Goal: Task Accomplishment & Management: Use online tool/utility

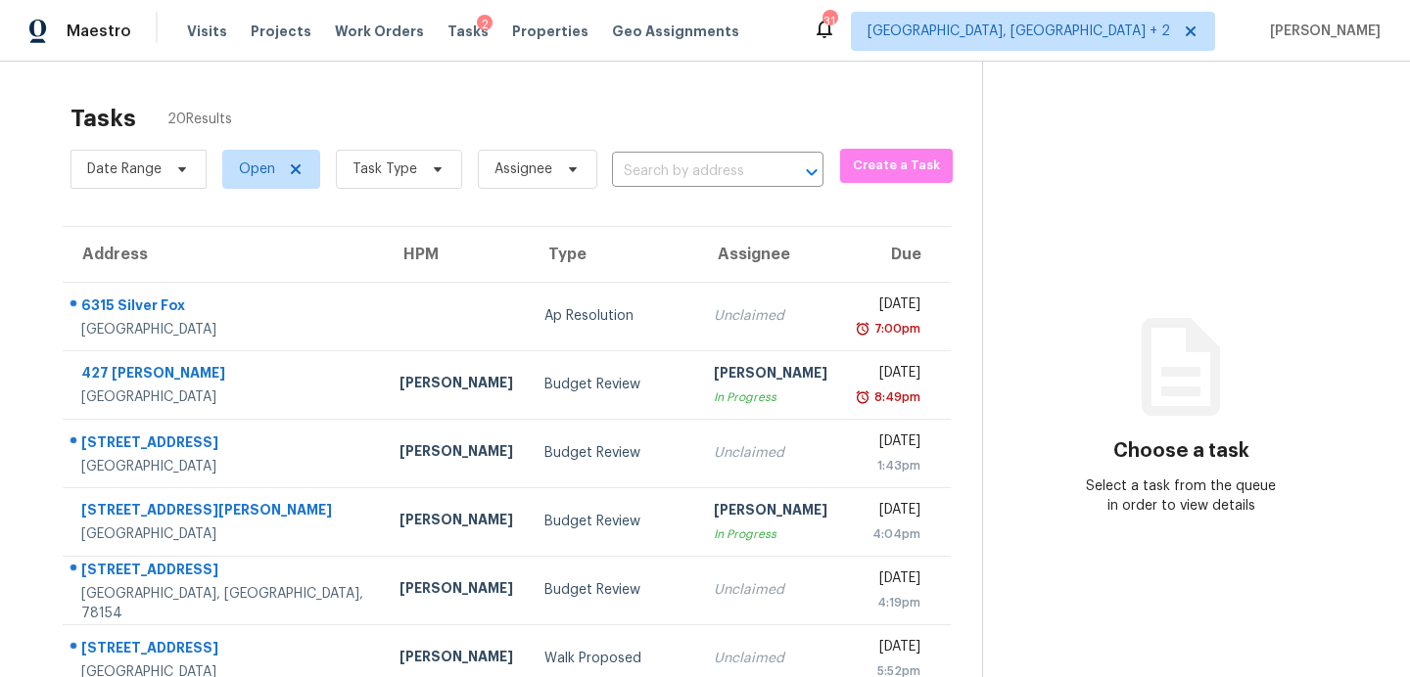
scroll to position [249, 0]
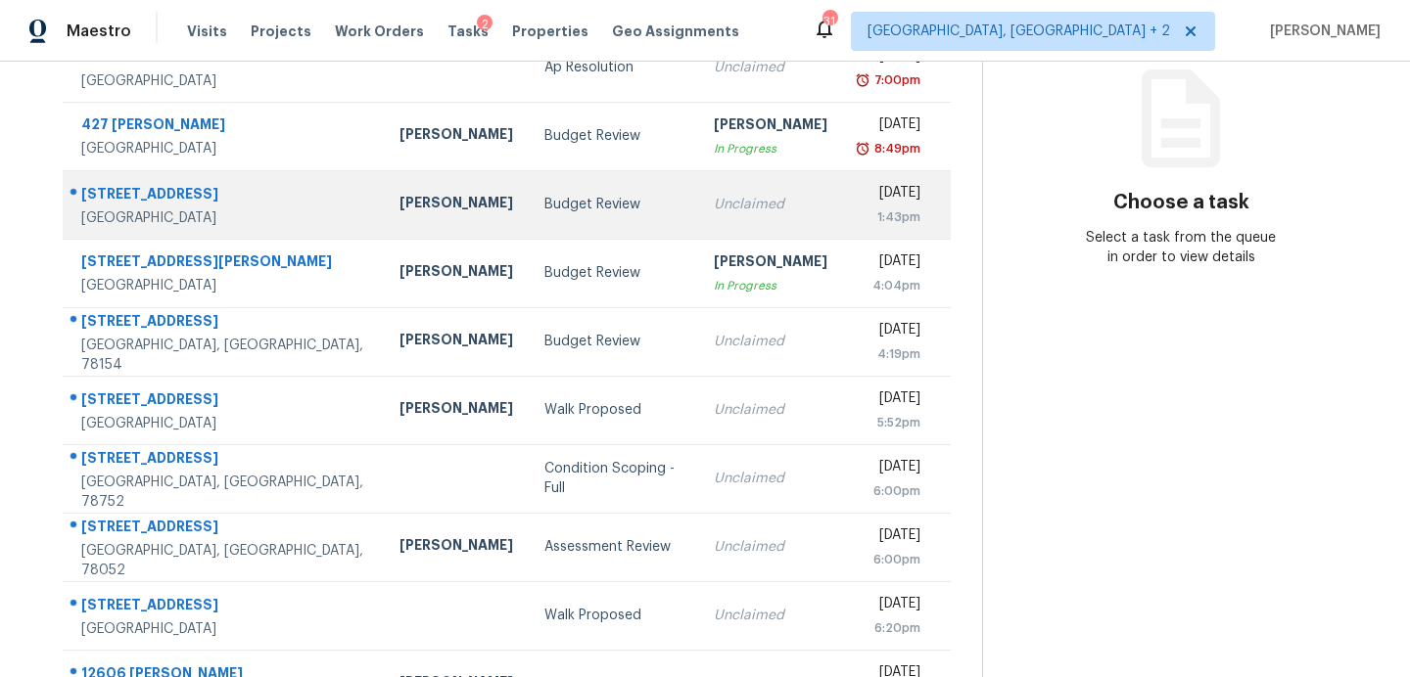
click at [544, 196] on div "Budget Review" at bounding box center [612, 205] width 137 height 20
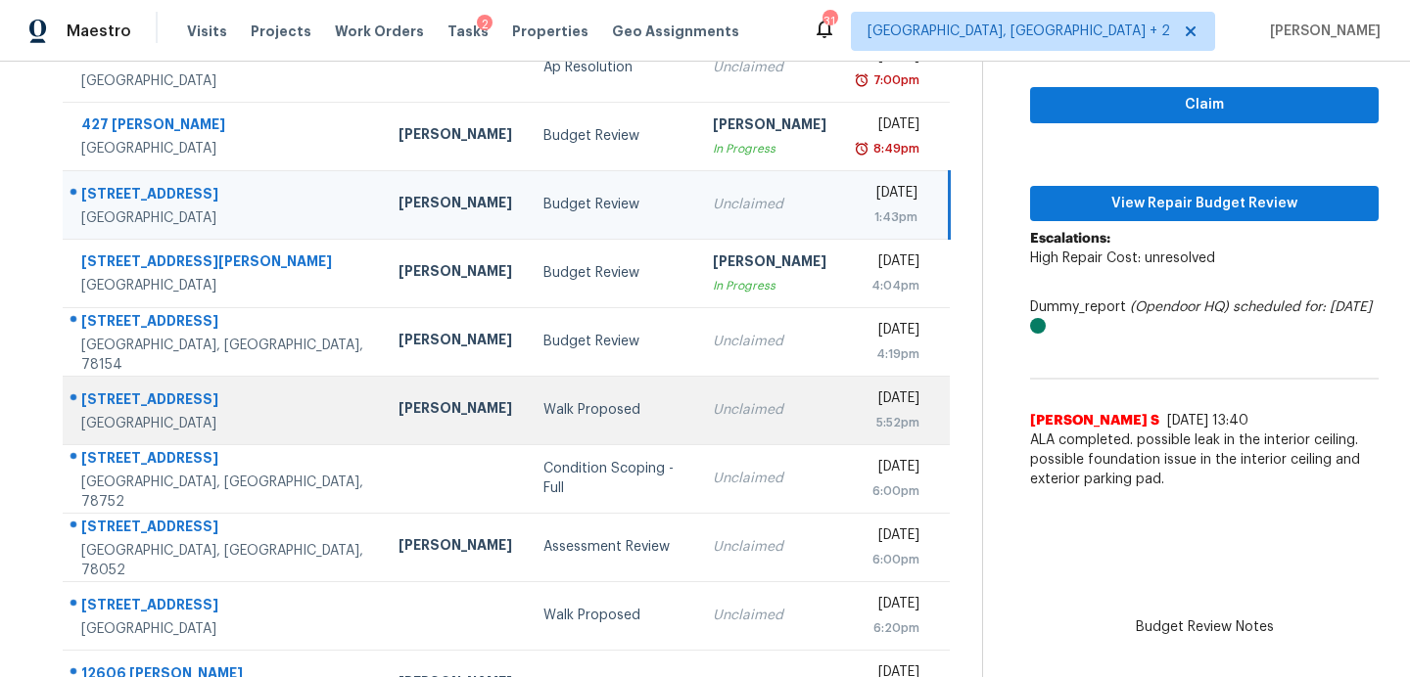
scroll to position [342, 0]
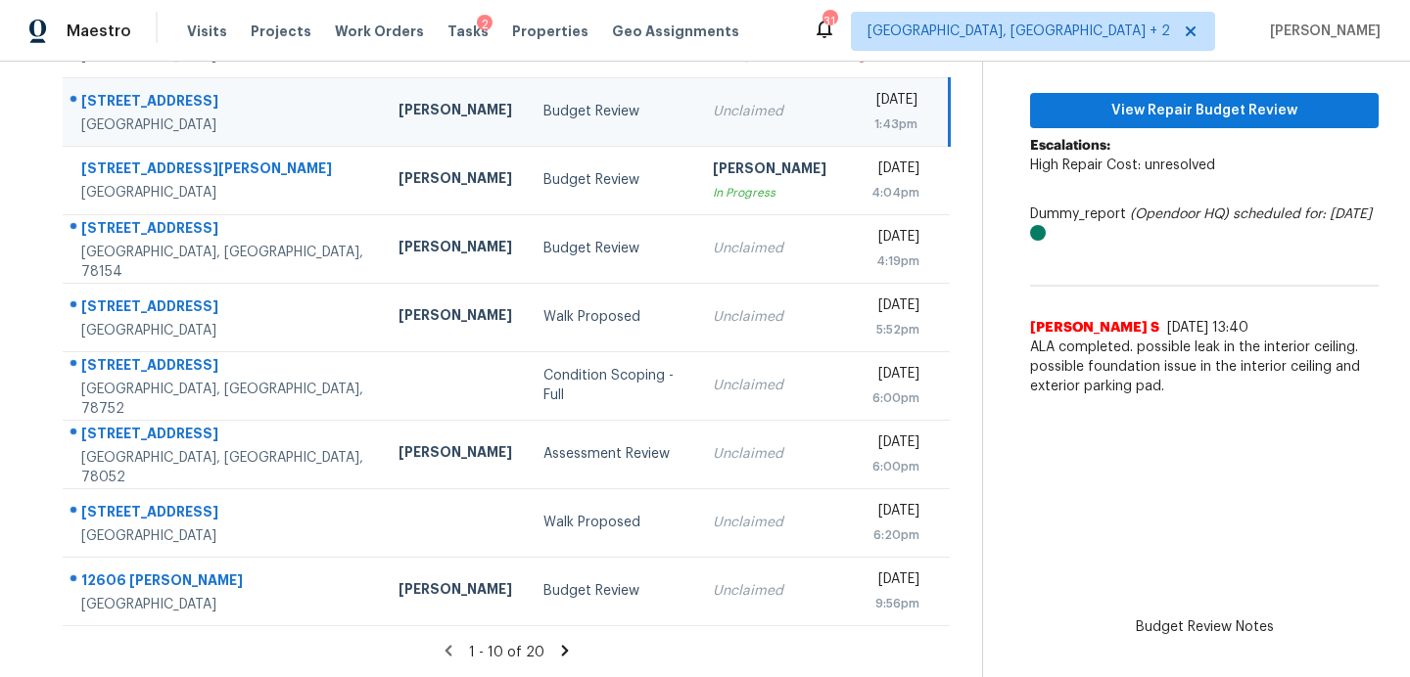
click at [556, 643] on icon at bounding box center [565, 651] width 18 height 18
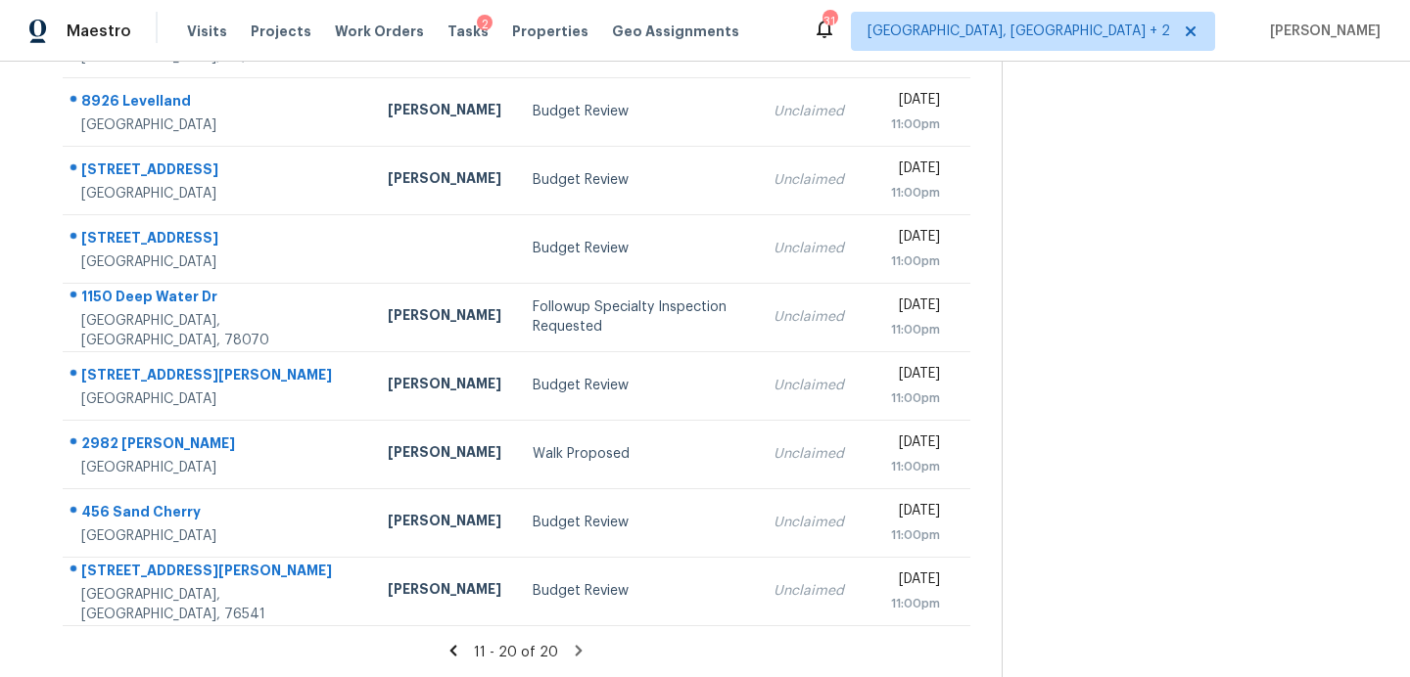
click at [570, 649] on icon at bounding box center [579, 651] width 18 height 18
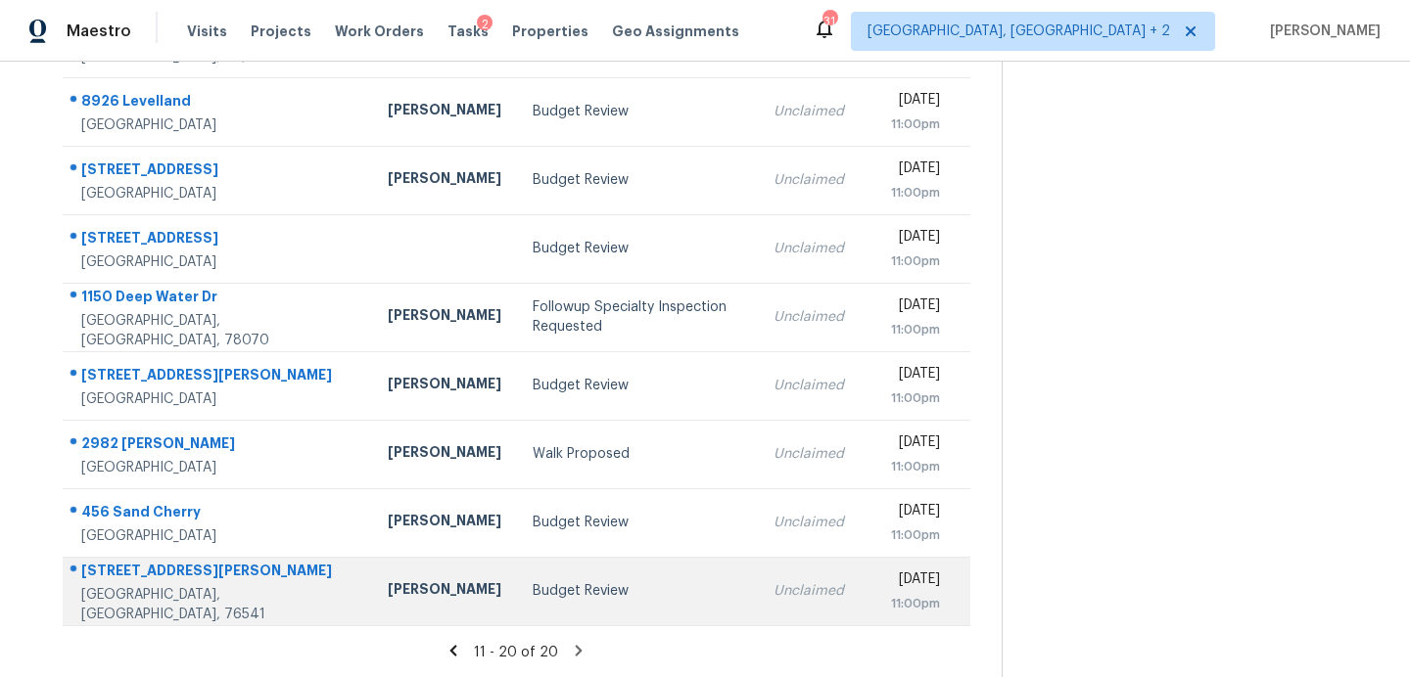
click at [533, 600] on div "Budget Review" at bounding box center [637, 591] width 209 height 20
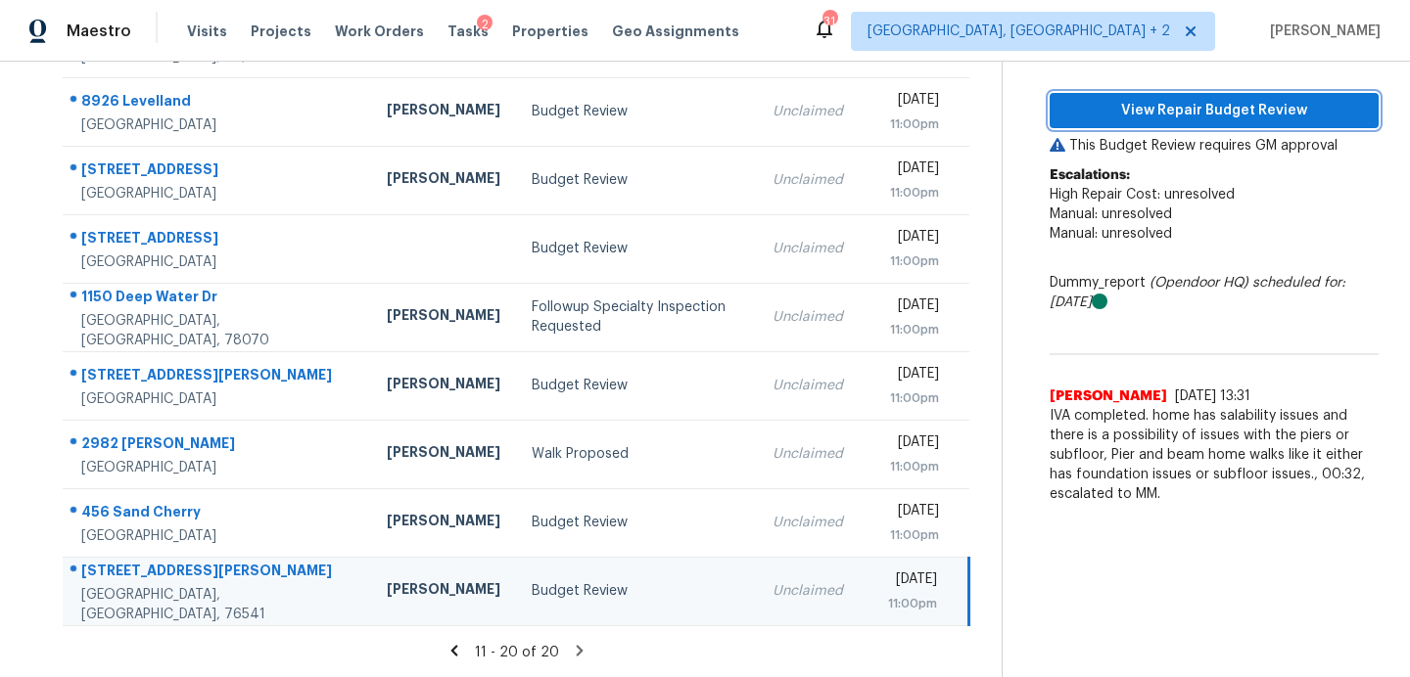
click at [1147, 103] on span "View Repair Budget Review" at bounding box center [1214, 111] width 298 height 24
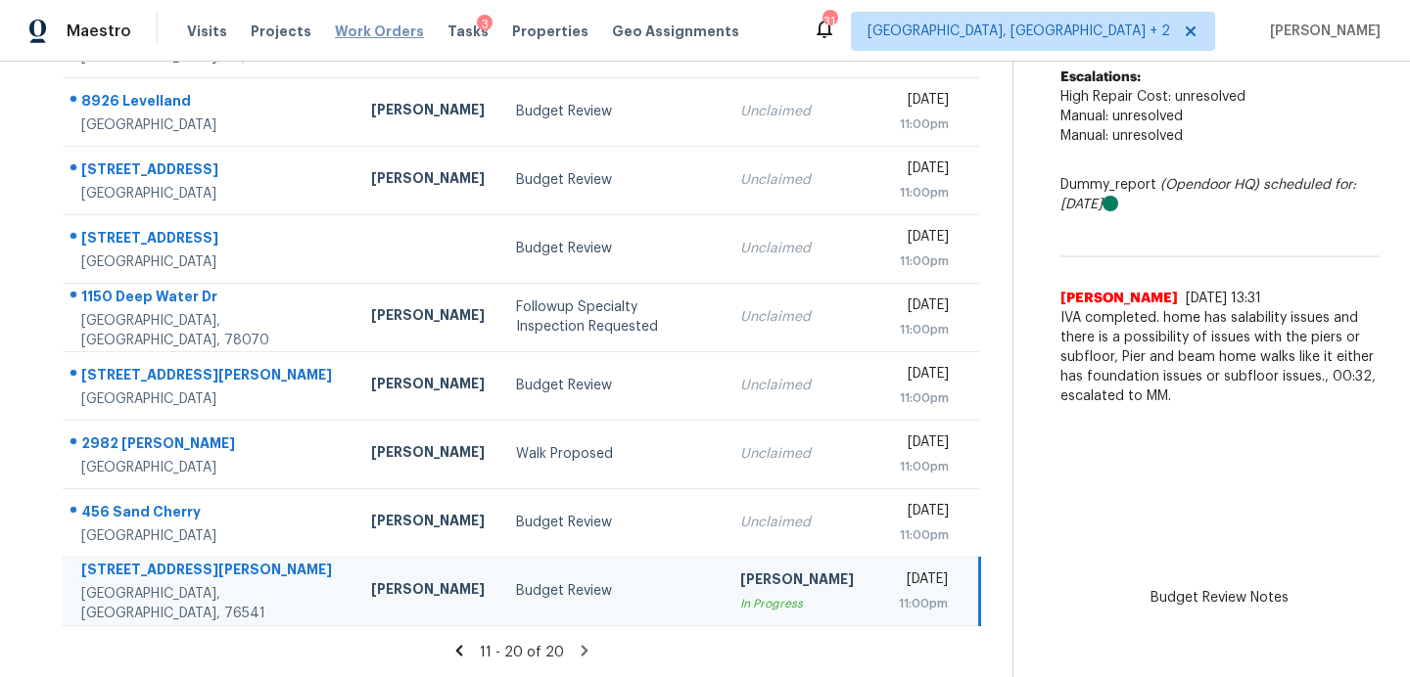
click at [365, 32] on span "Work Orders" at bounding box center [379, 32] width 89 height 20
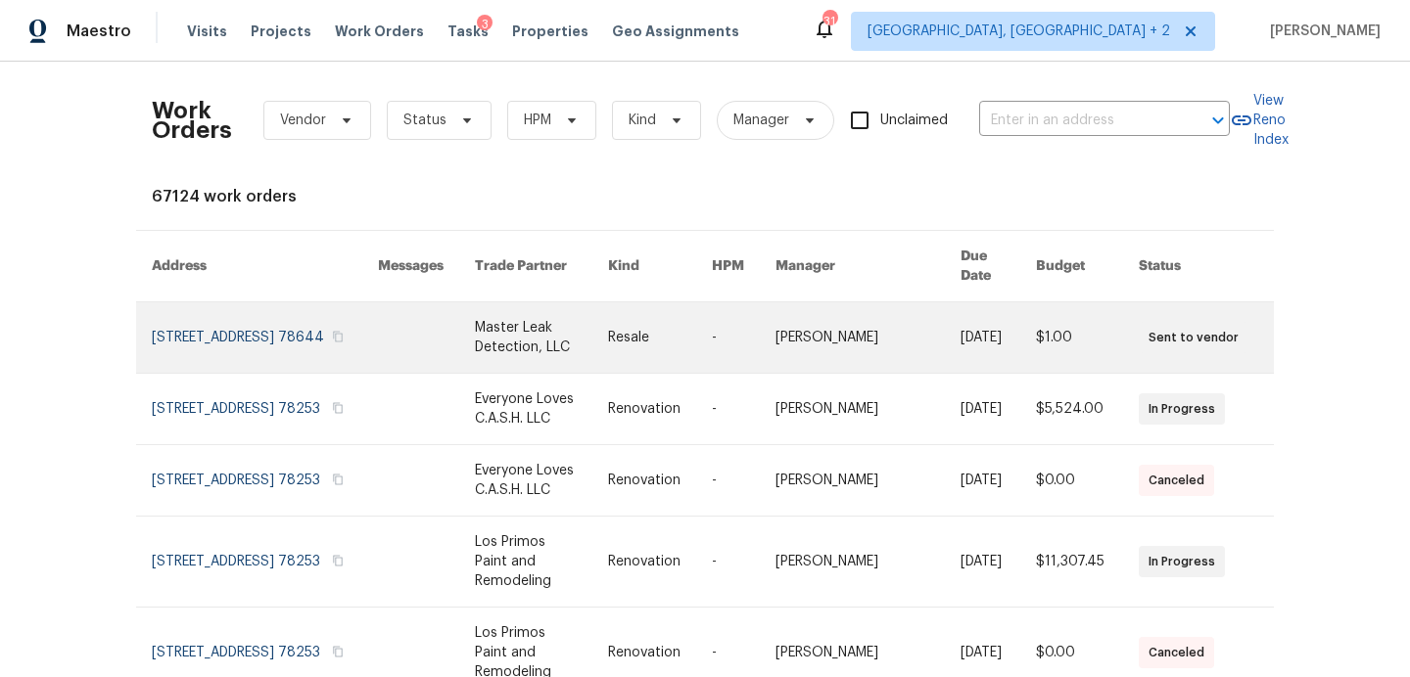
click at [475, 331] on link at bounding box center [541, 337] width 133 height 70
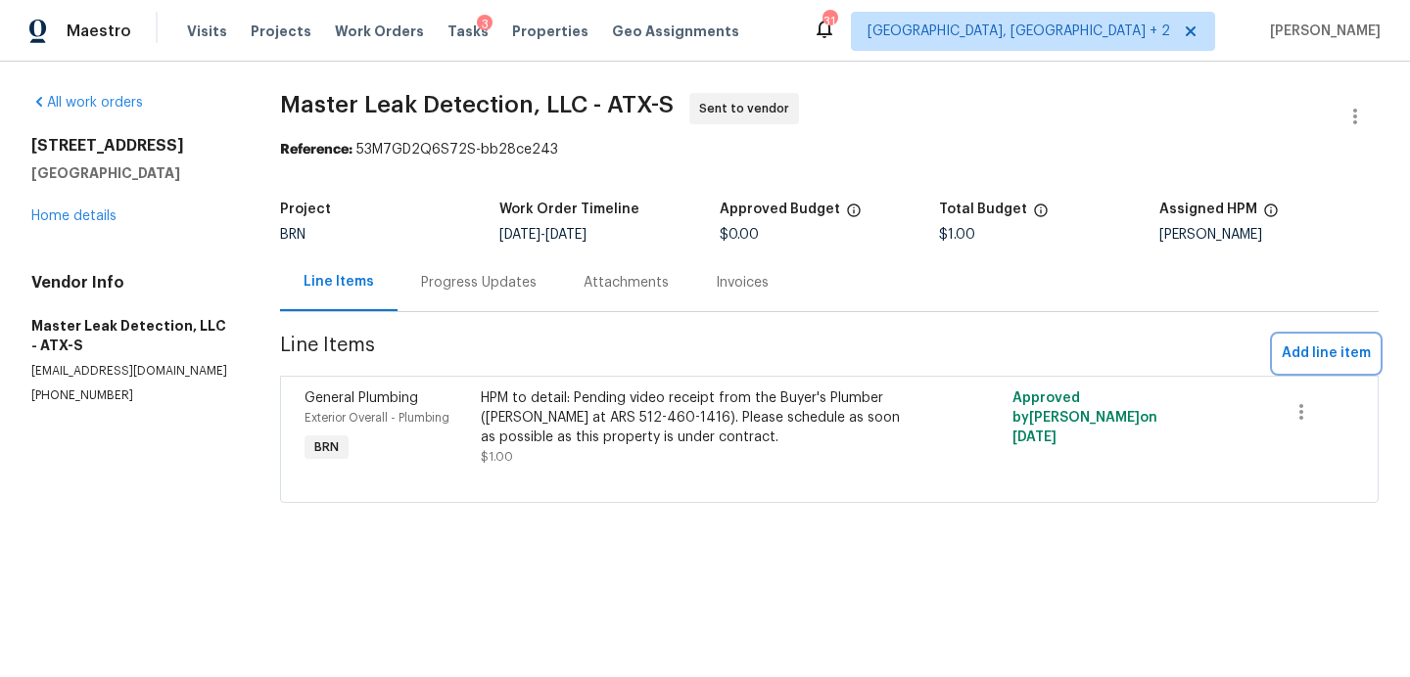
click at [1334, 349] on span "Add line item" at bounding box center [1325, 354] width 89 height 24
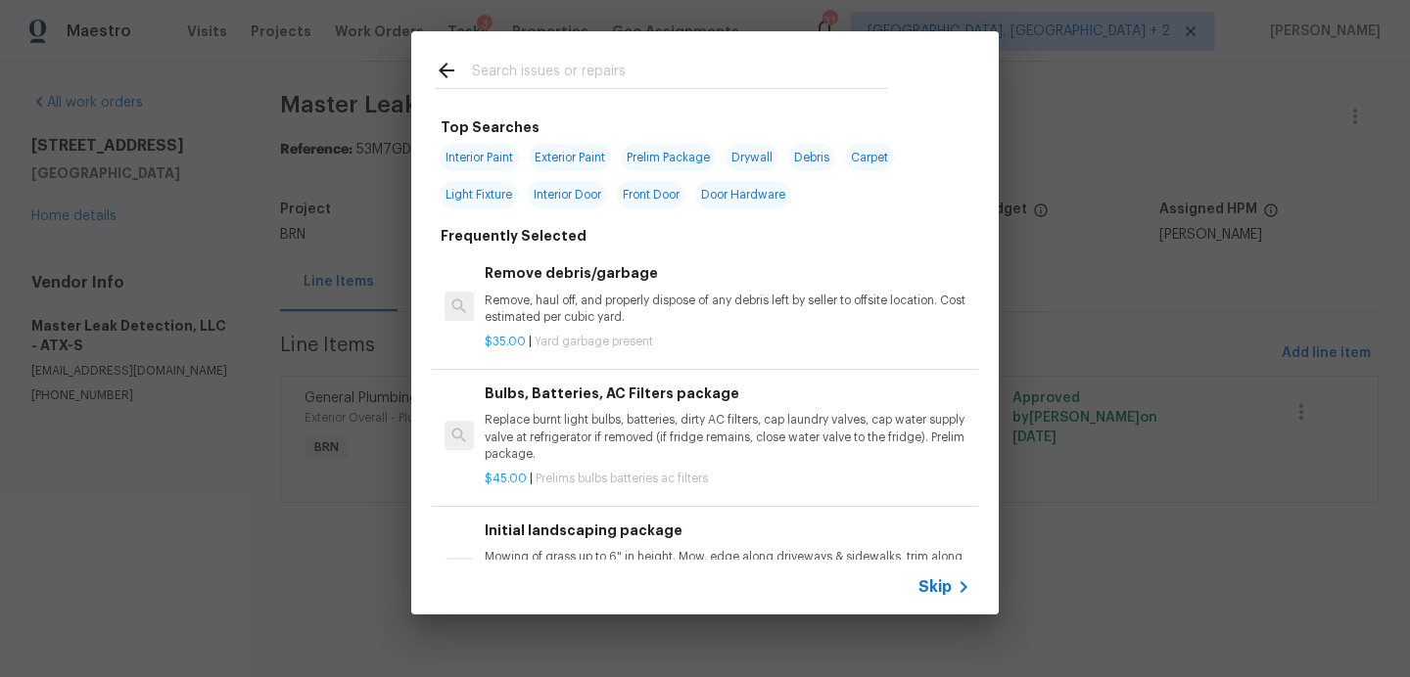
click at [590, 62] on input "text" at bounding box center [679, 73] width 415 height 29
click at [752, 165] on span "Drywall" at bounding box center [751, 157] width 53 height 27
type input "Drywall"
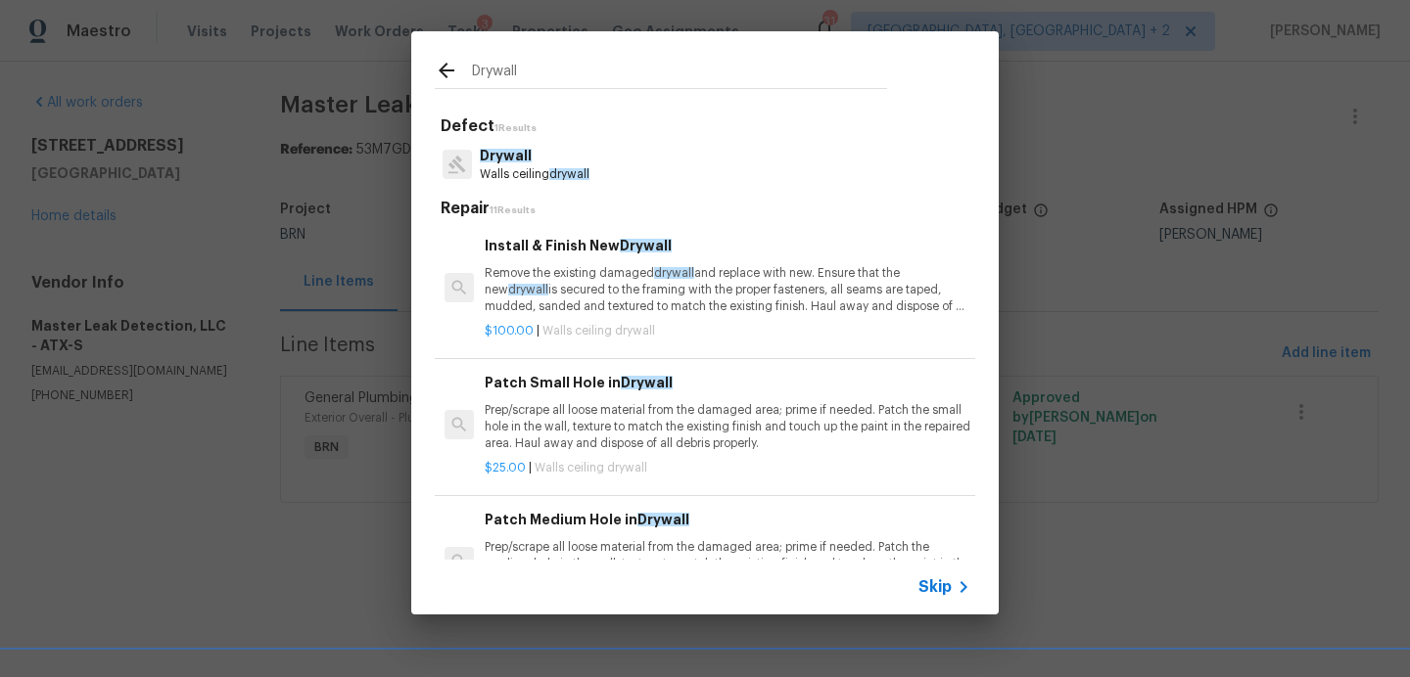
scroll to position [2, 0]
click at [638, 302] on p "Remove the existing damaged drywall and replace with new. Ensure that the new d…" at bounding box center [728, 288] width 486 height 50
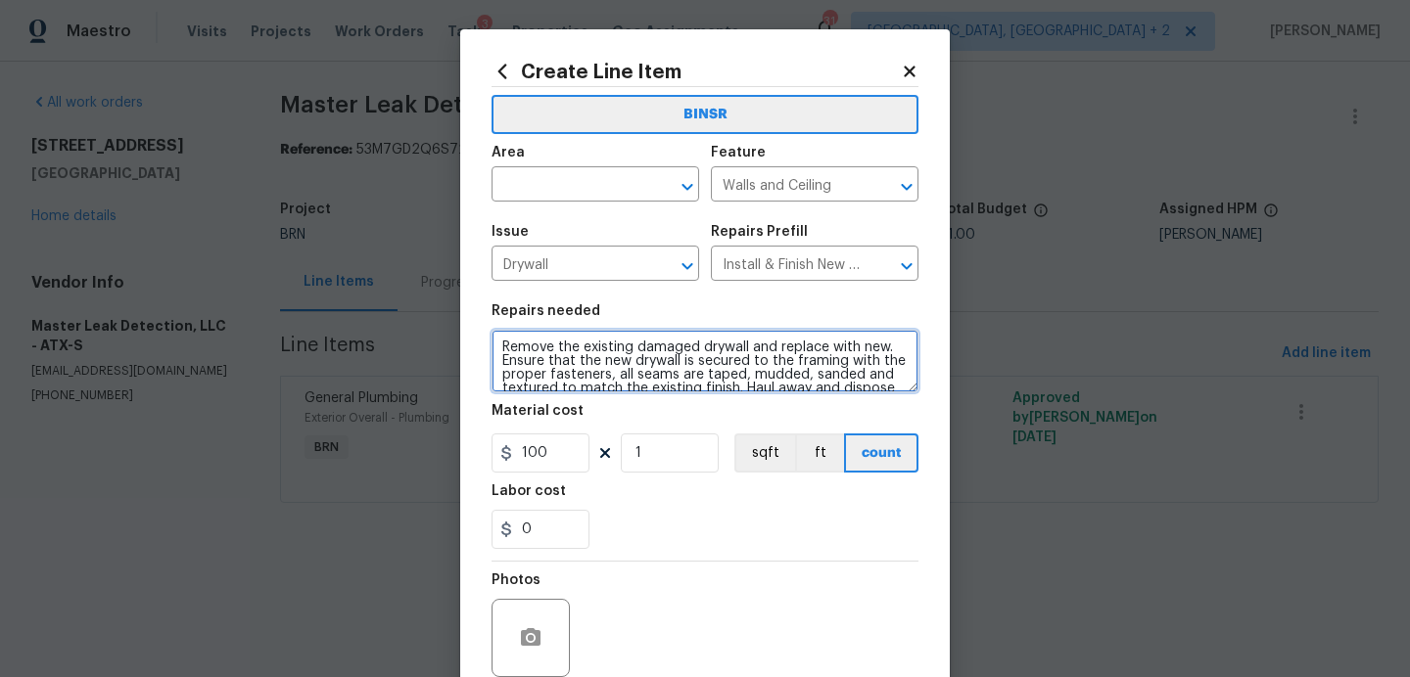
scroll to position [27, 0]
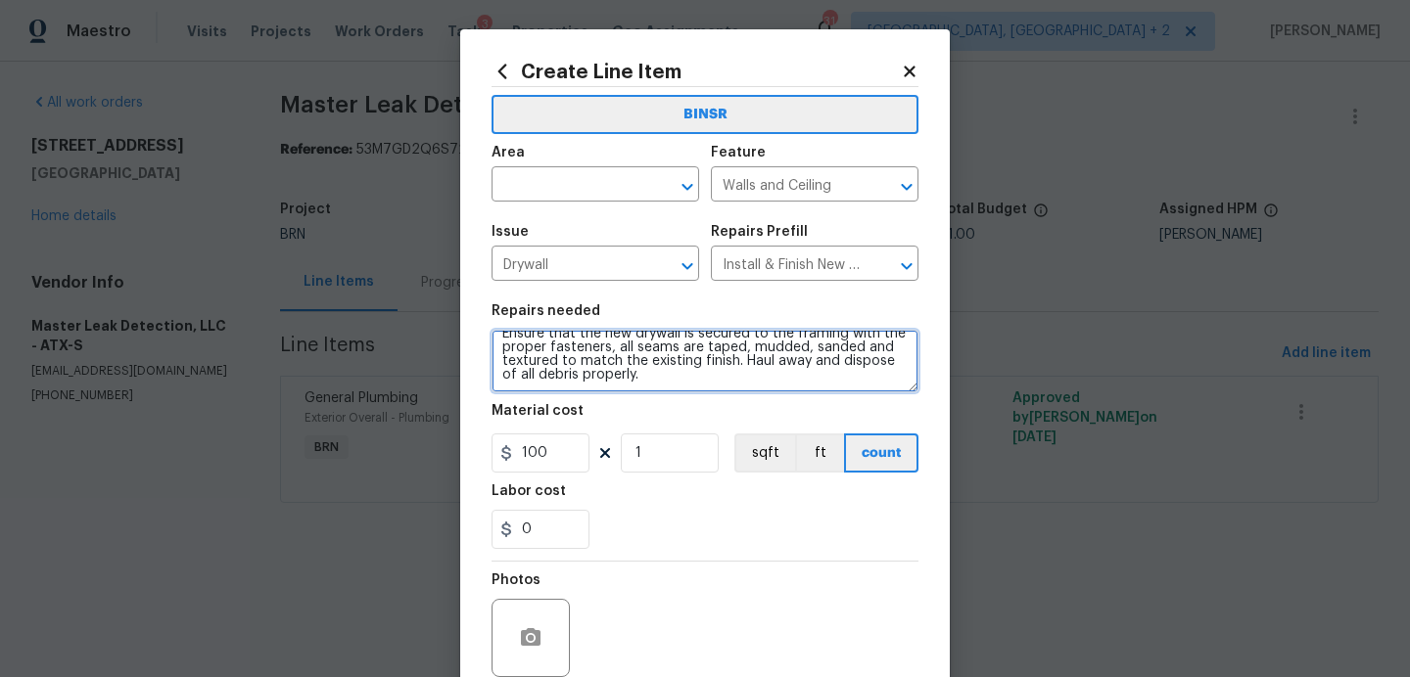
drag, startPoint x: 496, startPoint y: 346, endPoint x: 711, endPoint y: 491, distance: 259.3
click at [711, 491] on section "Repairs needed Remove the existing damaged drywall and replace with new. Ensure…" at bounding box center [704, 427] width 427 height 268
click at [910, 66] on icon at bounding box center [910, 72] width 18 height 18
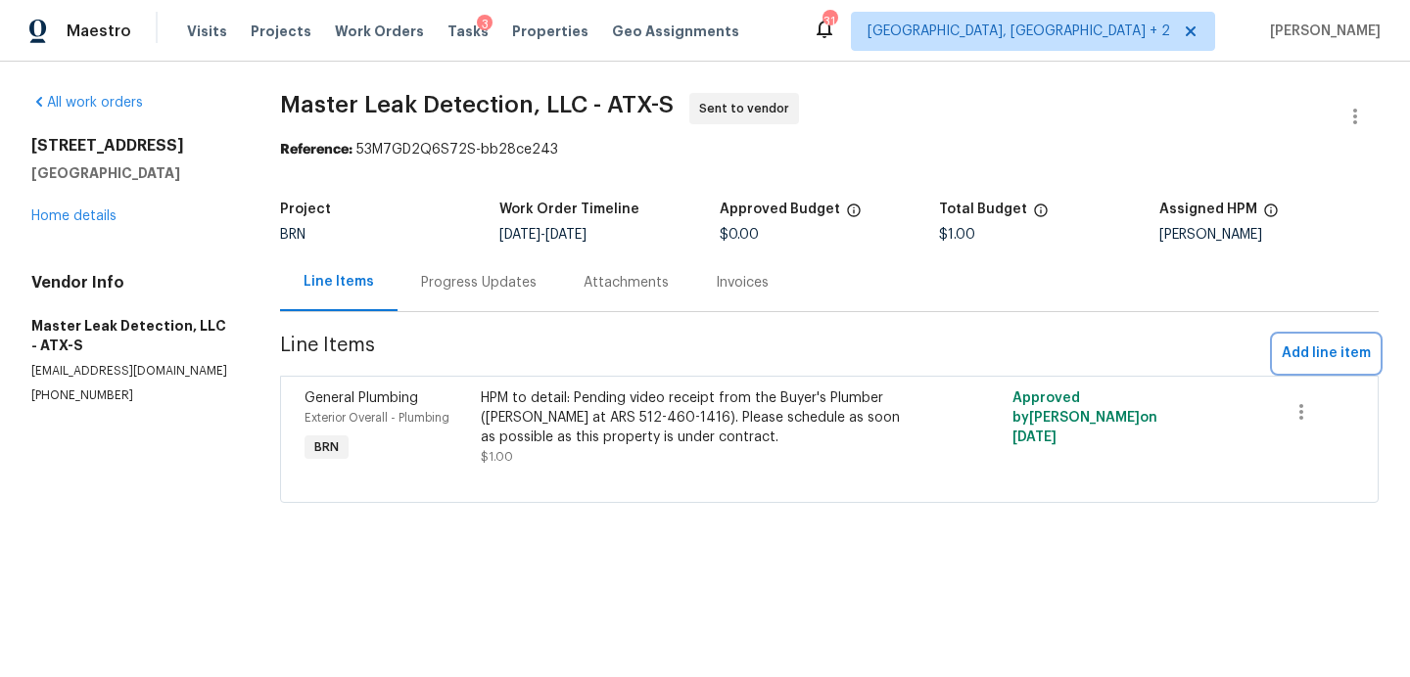
click at [1328, 350] on span "Add line item" at bounding box center [1325, 354] width 89 height 24
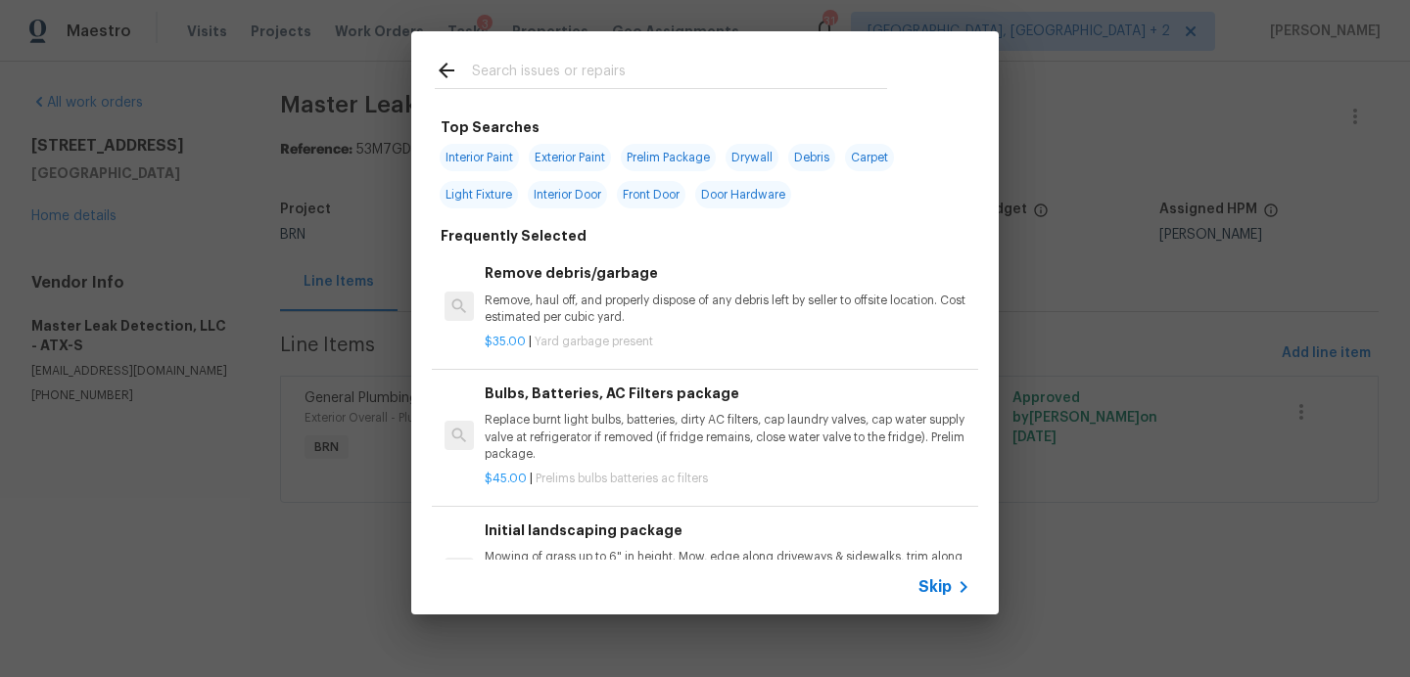
click at [641, 82] on input "text" at bounding box center [679, 73] width 415 height 29
type input "interior doors"
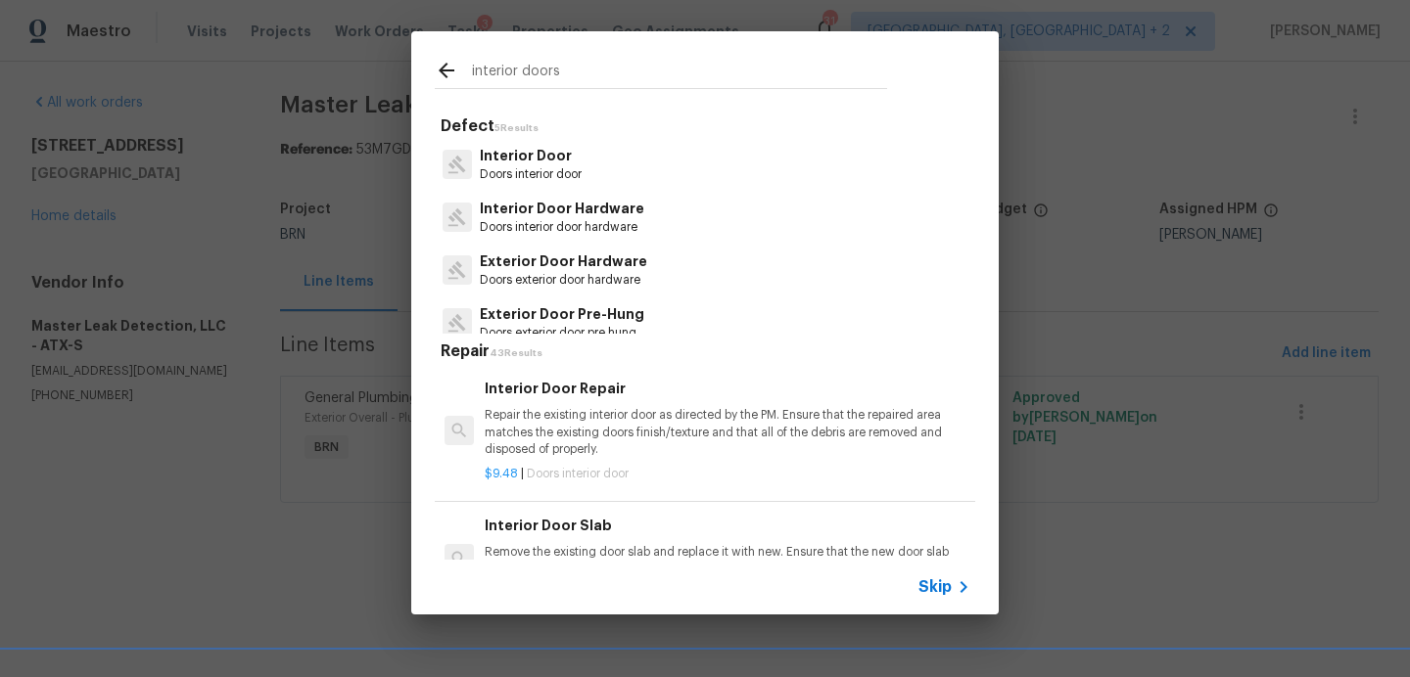
click at [580, 175] on p "Doors interior door" at bounding box center [531, 174] width 102 height 17
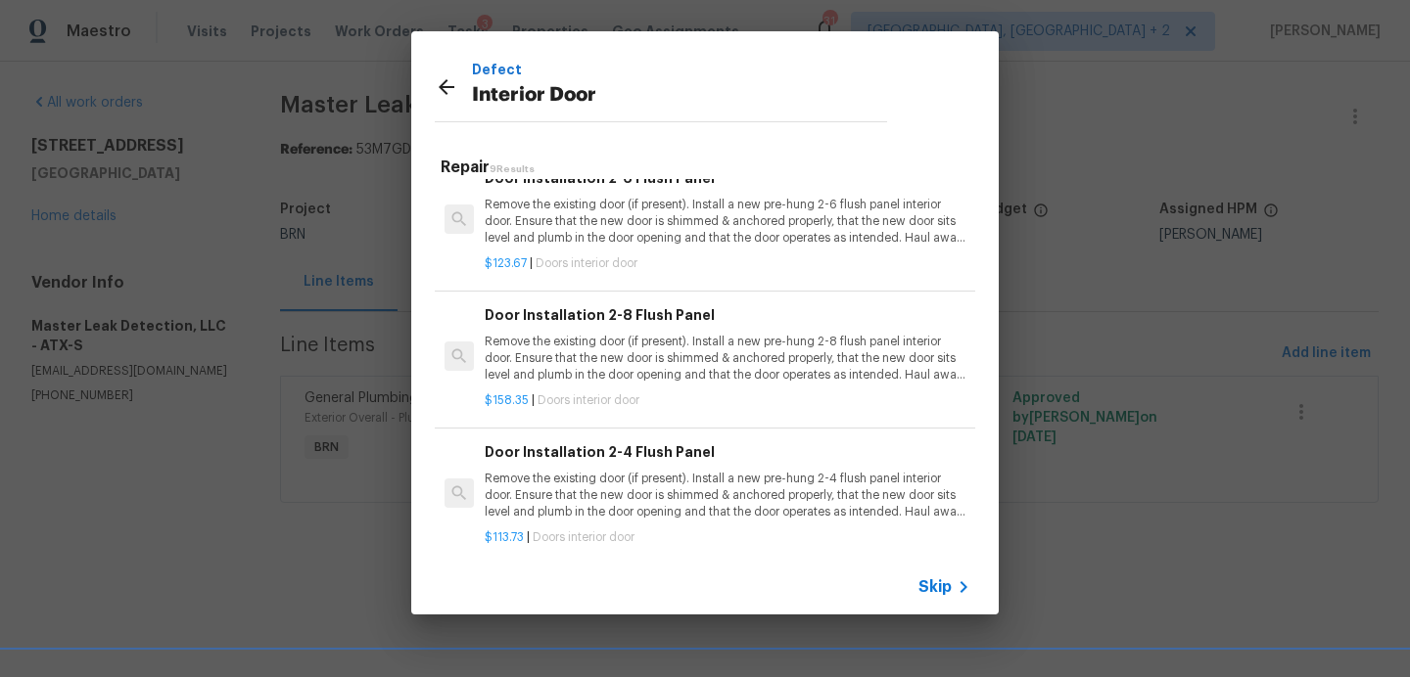
scroll to position [569, 0]
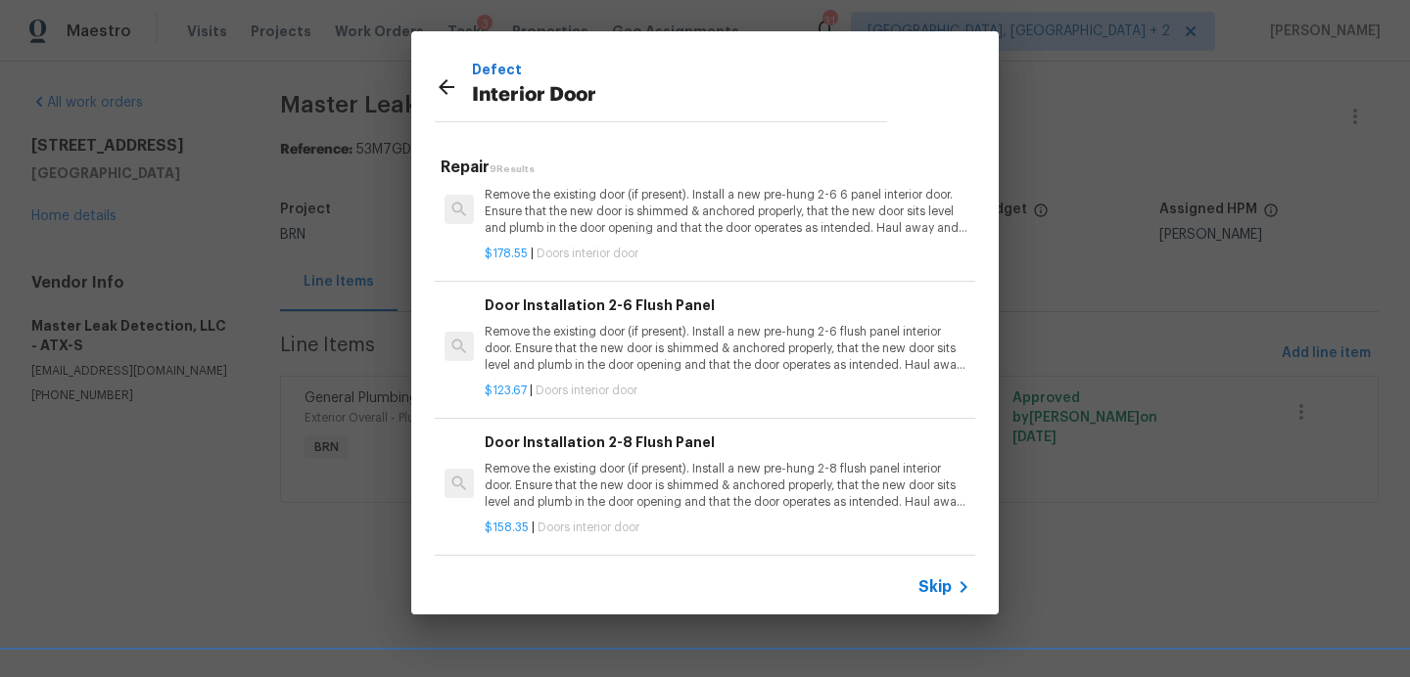
click at [636, 347] on p "Remove the existing door (if present). Install a new pre-hung 2-6 flush panel i…" at bounding box center [728, 349] width 486 height 50
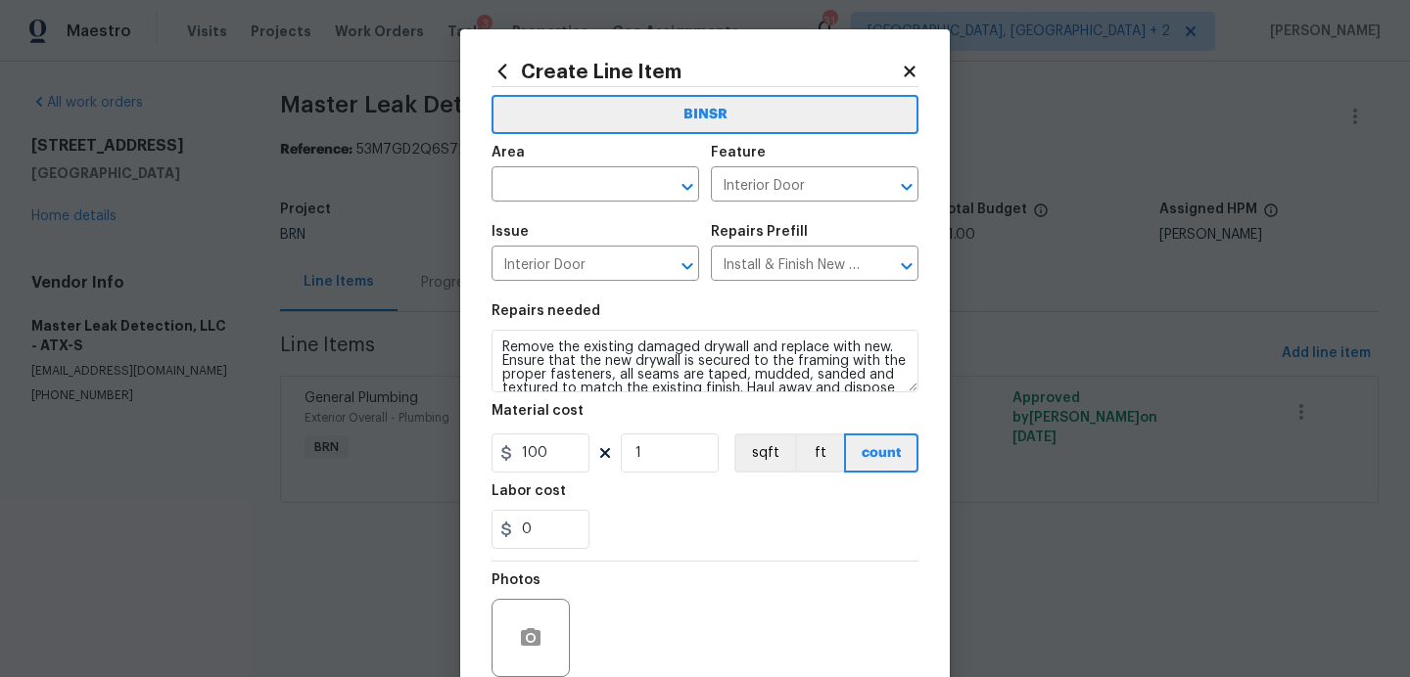
type textarea "Remove the existing door (if present). Install a new pre-hung 2-6 flush panel i…"
type input "Door Installation 2-6 Flush Panel $123.67"
type input "123.67"
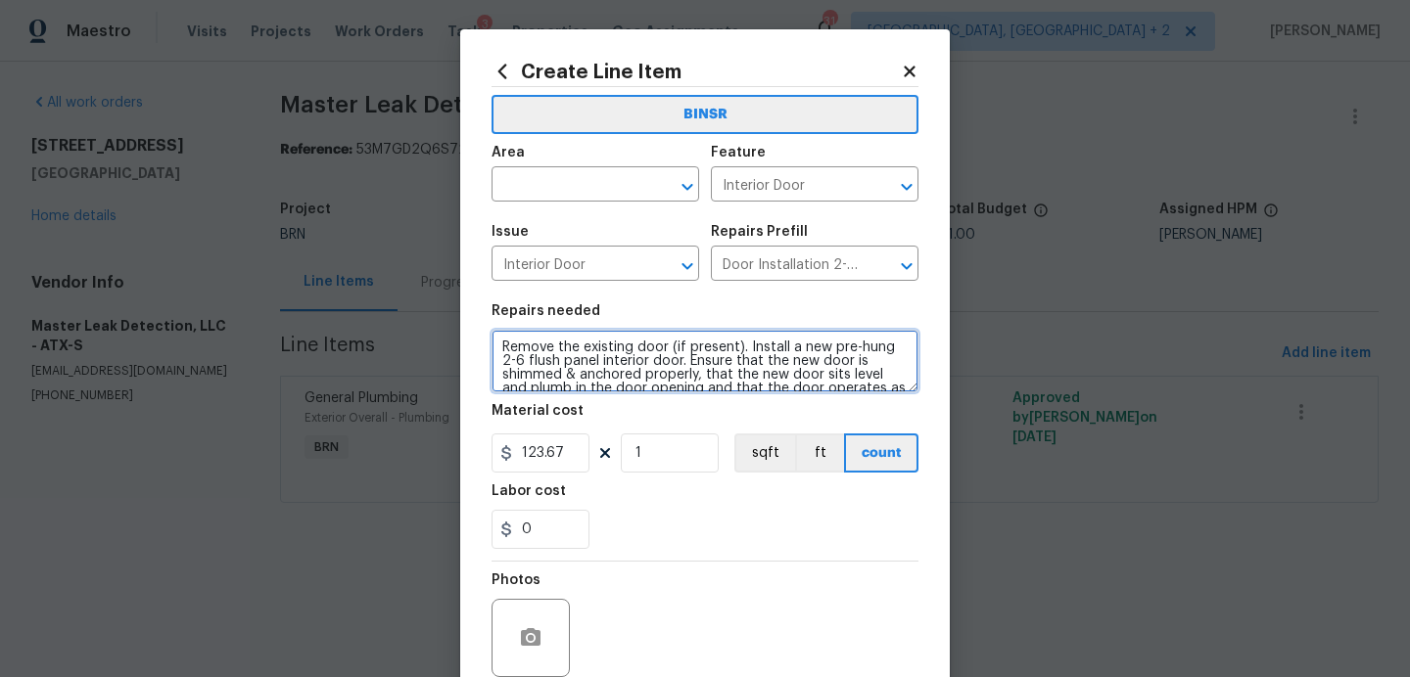
scroll to position [27, 0]
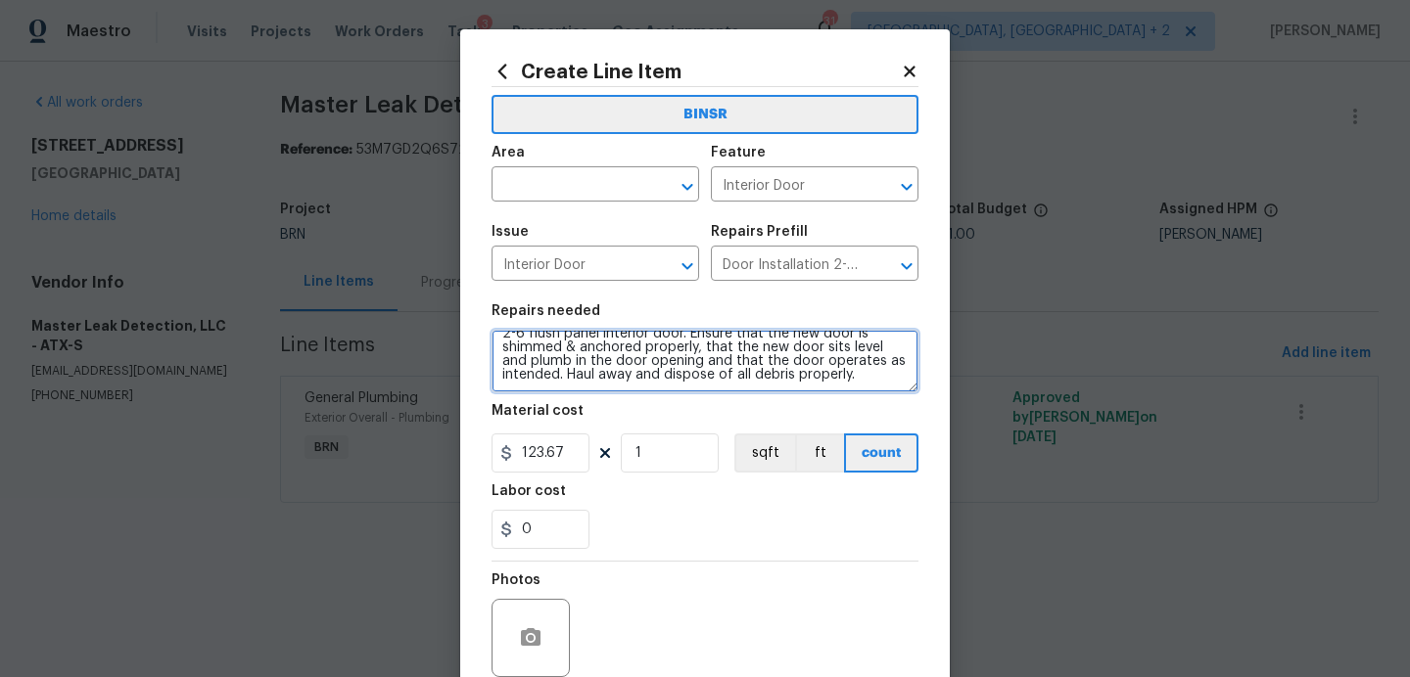
drag, startPoint x: 498, startPoint y: 346, endPoint x: 597, endPoint y: 520, distance: 200.3
click at [597, 520] on section "Repairs needed Remove the existing door (if present). Install a new pre-hung 2-…" at bounding box center [704, 427] width 427 height 268
click at [603, 161] on div "Area" at bounding box center [595, 158] width 208 height 25
click at [598, 182] on input "text" at bounding box center [567, 186] width 153 height 30
click at [913, 69] on icon at bounding box center [909, 71] width 11 height 11
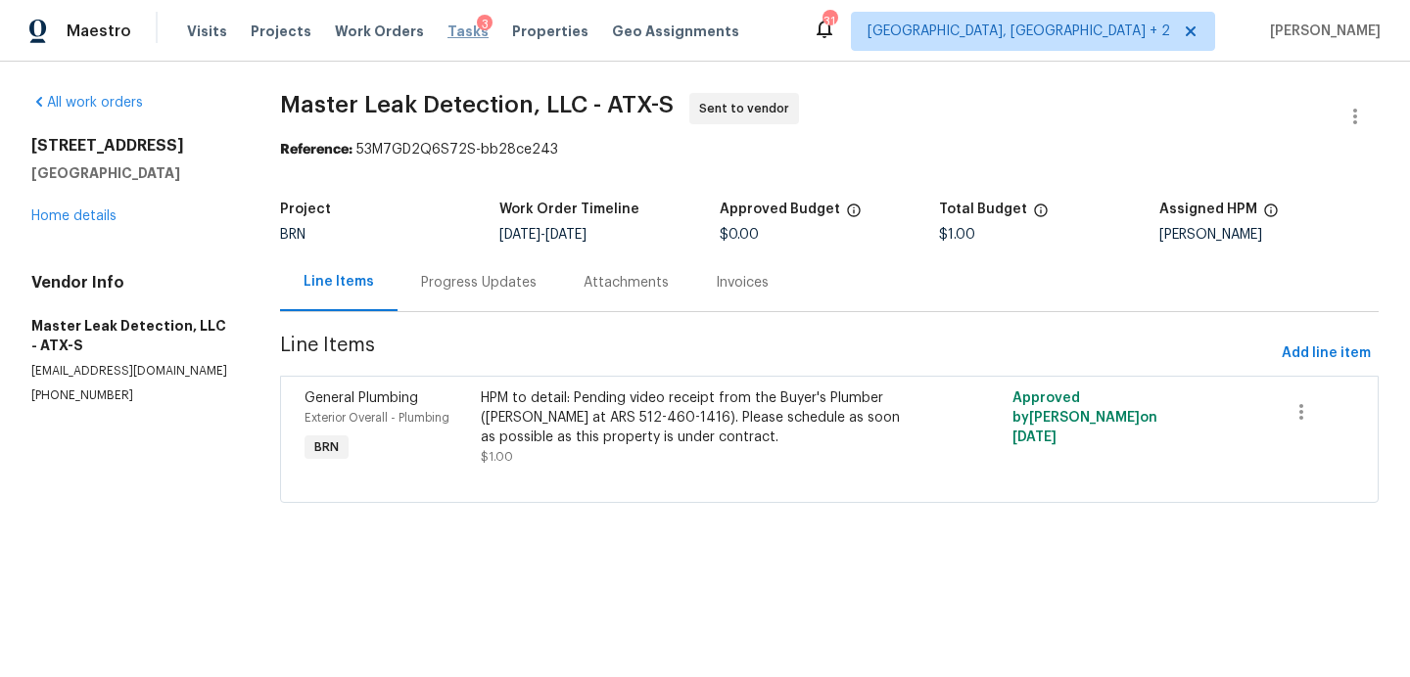
click at [447, 24] on span "Tasks" at bounding box center [467, 31] width 41 height 14
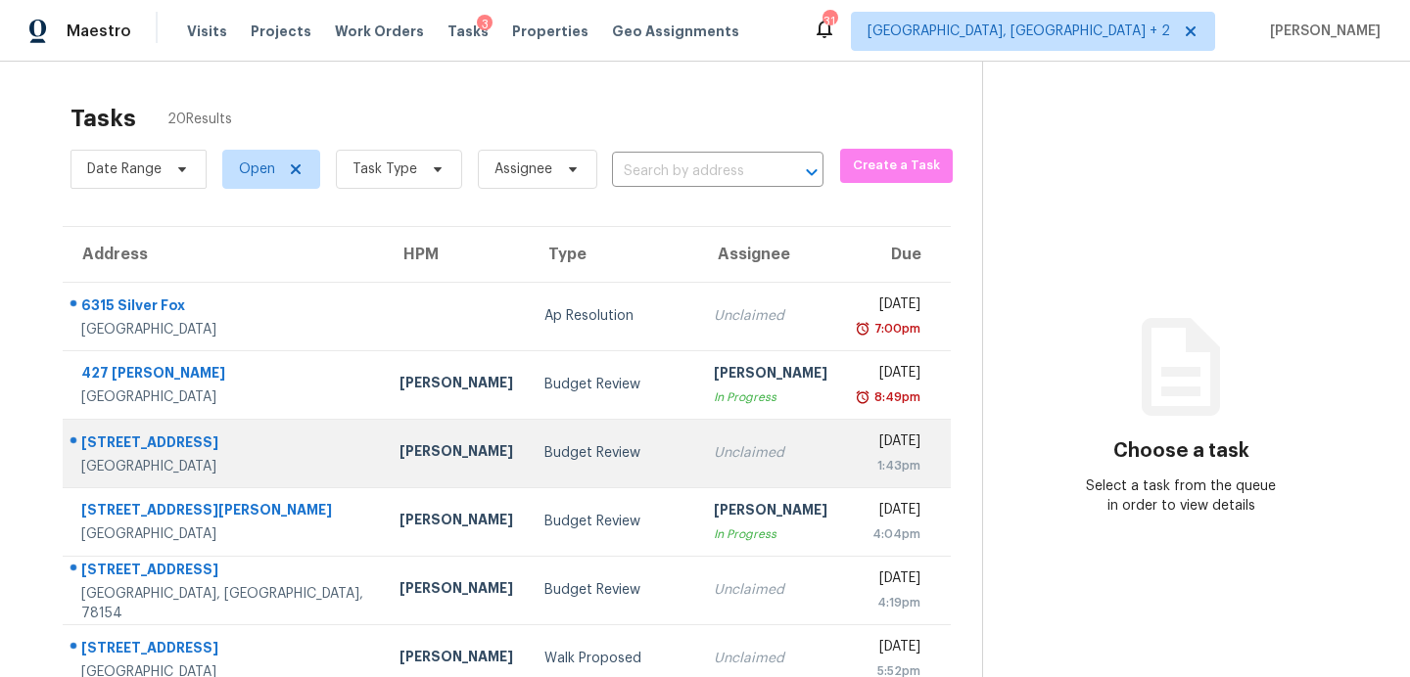
scroll to position [342, 0]
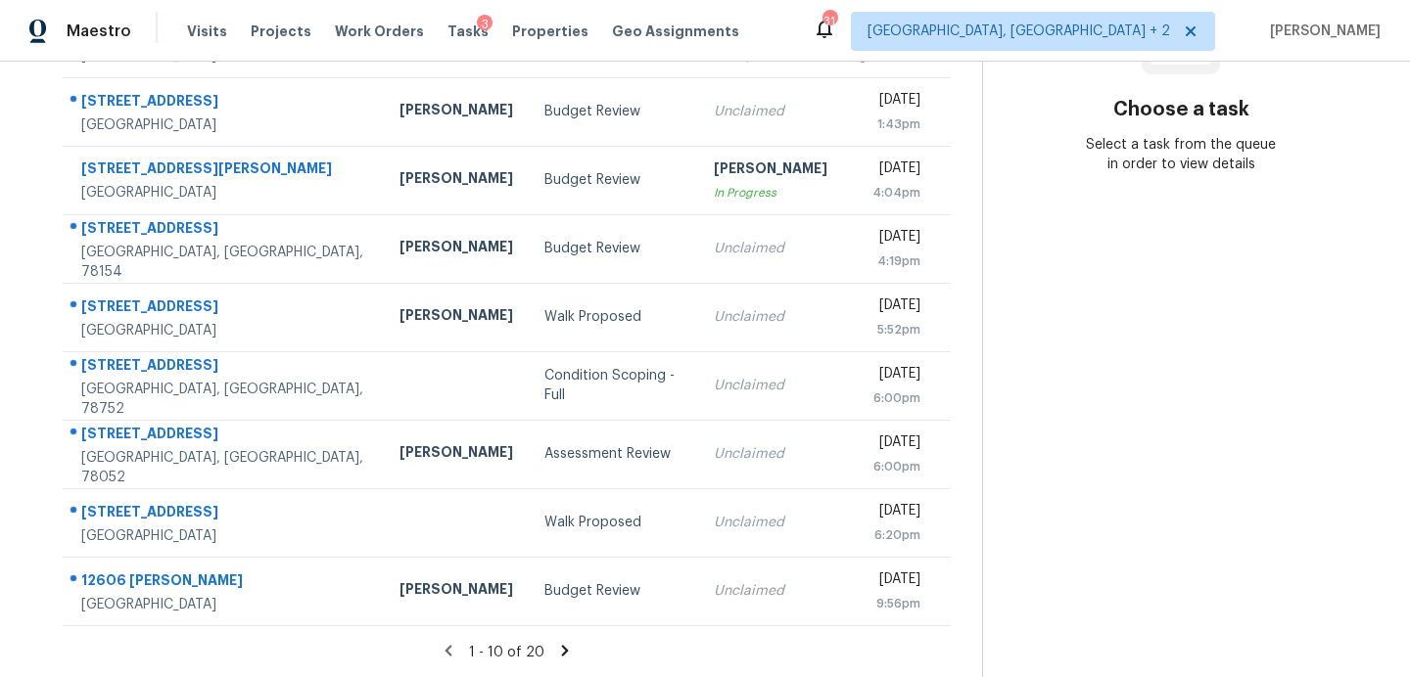
click at [562, 651] on icon at bounding box center [565, 650] width 7 height 11
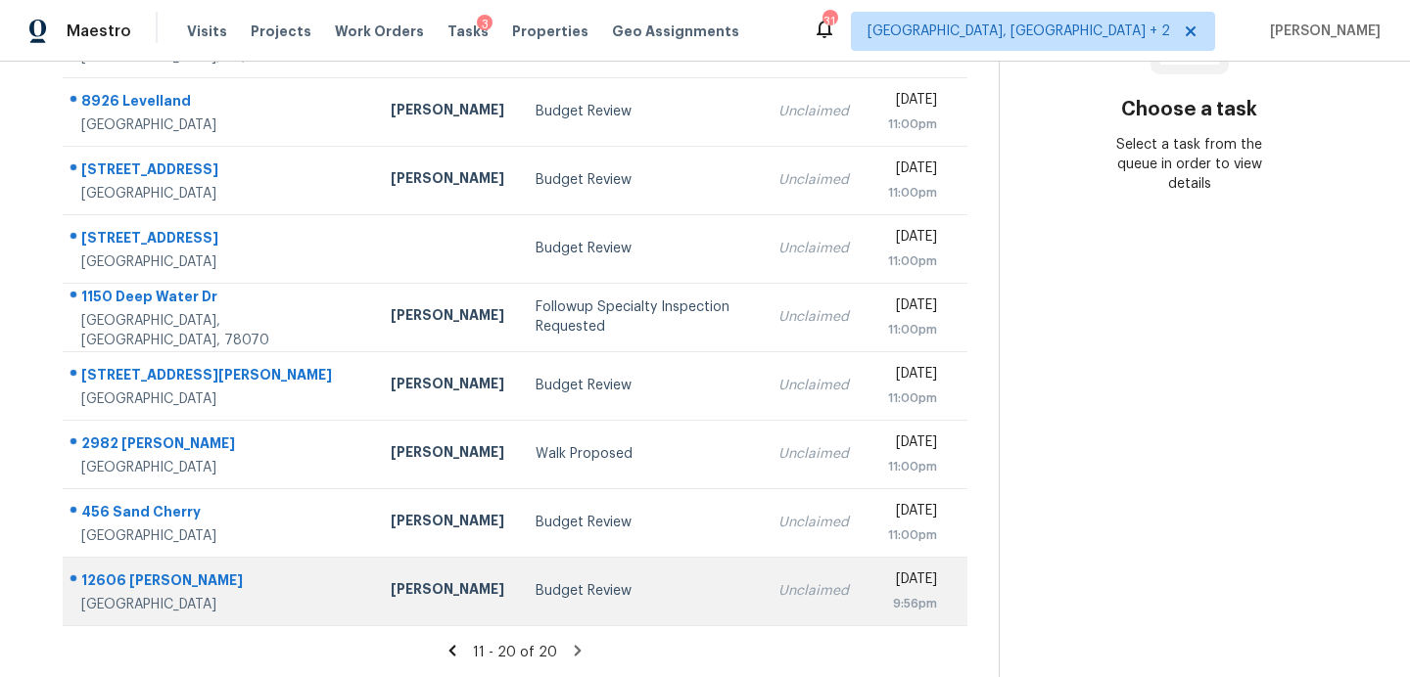
click at [535, 584] on div "Budget Review" at bounding box center [641, 591] width 212 height 20
